Goal: Task Accomplishment & Management: Manage account settings

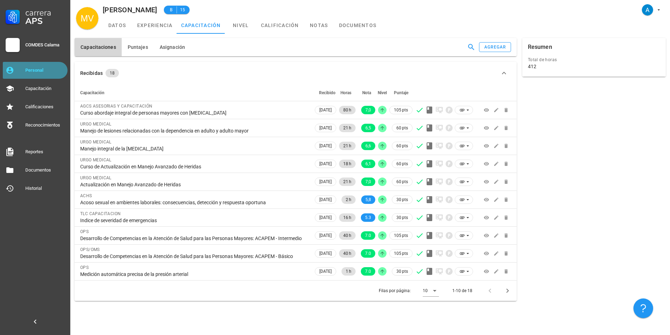
click at [47, 71] on div "Personal" at bounding box center [44, 71] width 39 height 6
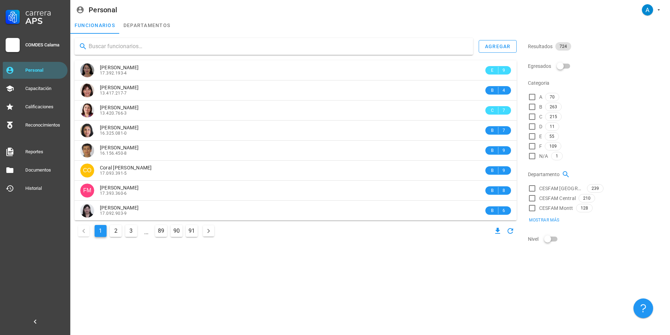
click at [177, 49] on input "text" at bounding box center [278, 46] width 379 height 11
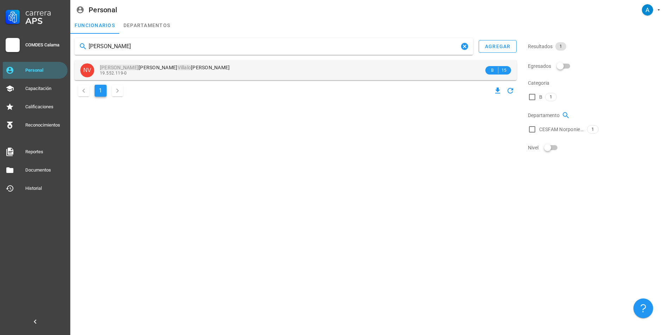
type input "[PERSON_NAME]"
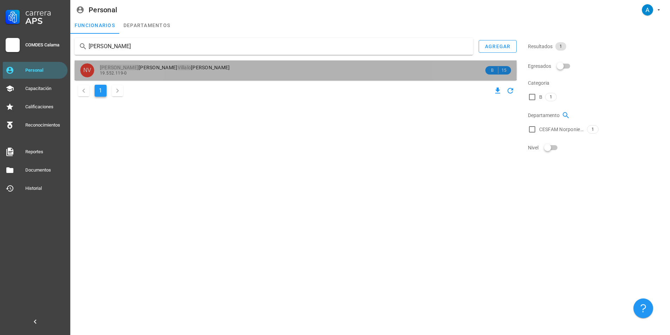
click at [163, 64] on div "[PERSON_NAME] [PERSON_NAME] 19.552.119-0" at bounding box center [292, 69] width 384 height 19
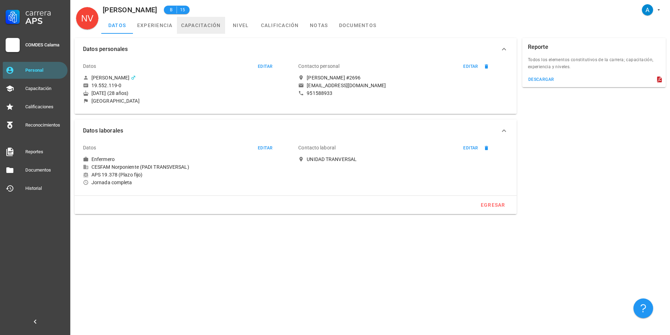
click at [204, 27] on link "capacitación" at bounding box center [201, 25] width 48 height 17
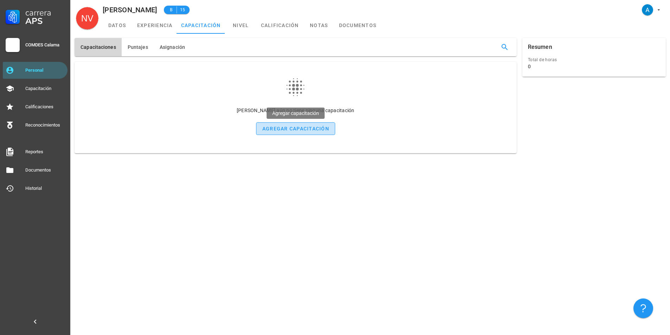
click at [306, 127] on div "agregar capacitación" at bounding box center [295, 129] width 67 height 6
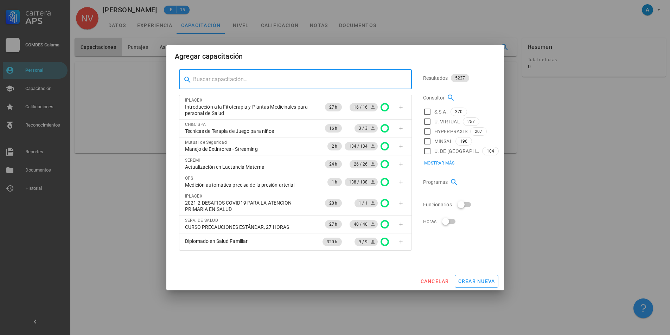
click at [393, 82] on input "text" at bounding box center [299, 79] width 213 height 11
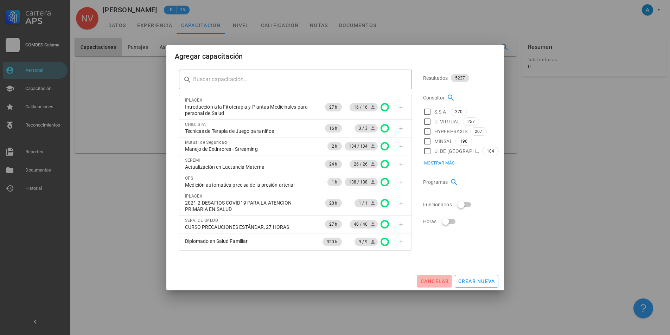
click at [446, 281] on span "cancelar" at bounding box center [434, 281] width 29 height 6
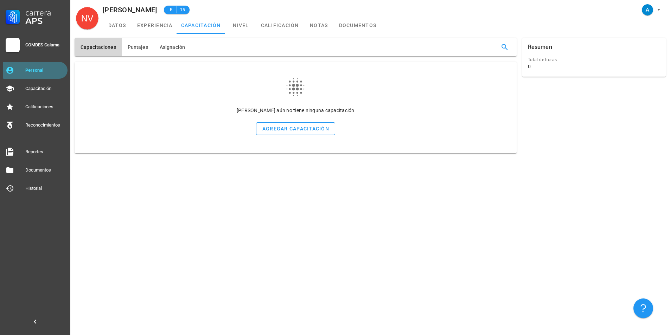
click at [50, 67] on div "Personal" at bounding box center [44, 70] width 39 height 11
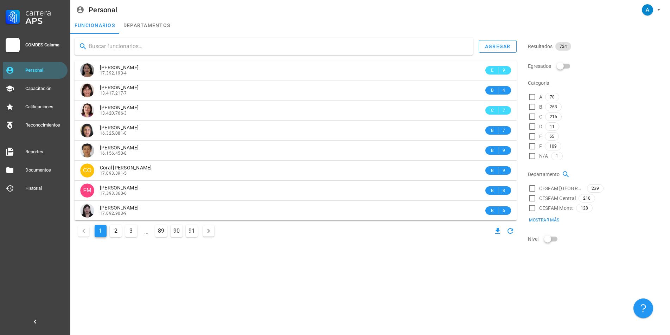
click at [113, 45] on input "text" at bounding box center [278, 46] width 379 height 11
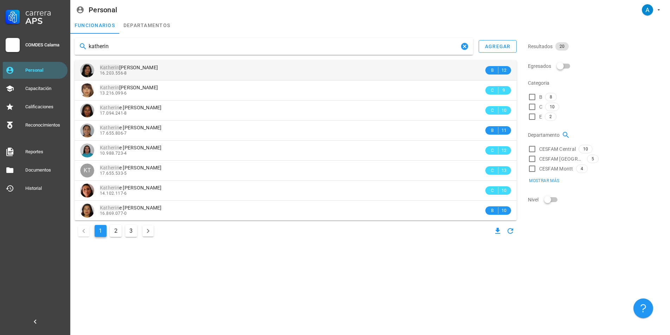
type input "katherin"
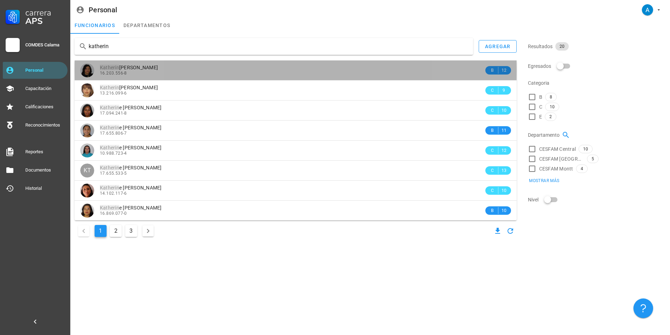
click at [149, 69] on span "[PERSON_NAME]" at bounding box center [129, 68] width 58 height 6
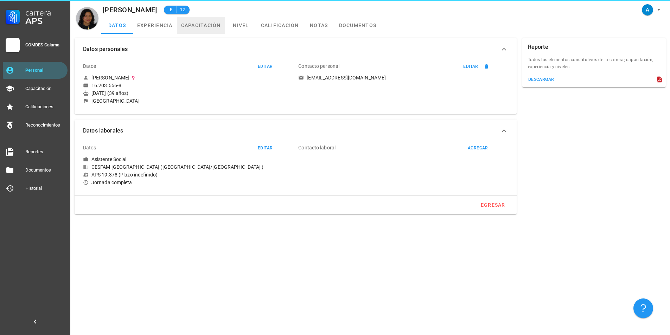
click at [191, 24] on link "capacitación" at bounding box center [201, 25] width 48 height 17
